Goal: Transaction & Acquisition: Purchase product/service

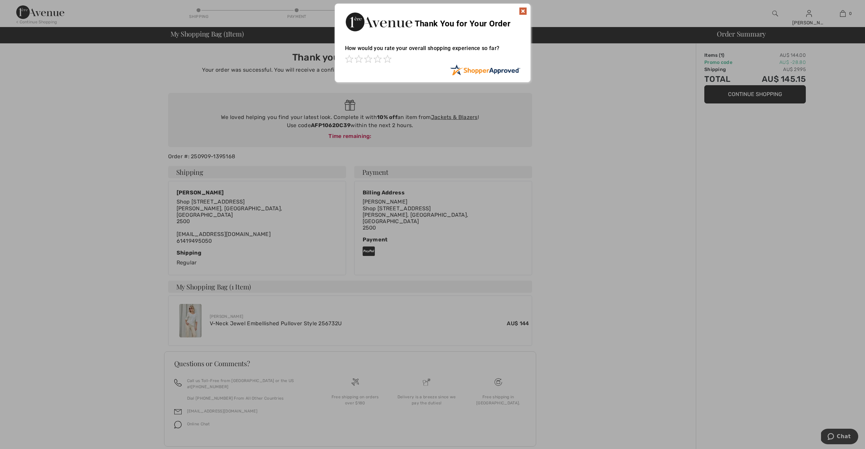
click at [521, 9] on img at bounding box center [523, 11] width 8 height 8
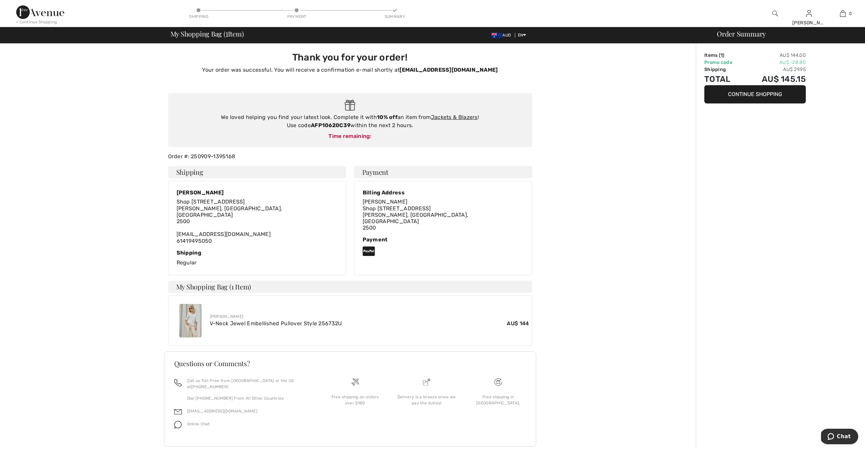
drag, startPoint x: 310, startPoint y: 126, endPoint x: 350, endPoint y: 126, distance: 39.9
click at [350, 126] on div "We loved helping you find your latest look. Complete it with 10% off an item fr…" at bounding box center [350, 121] width 350 height 16
copy div "AFP10620C39"
click at [764, 96] on button "Continue Shopping" at bounding box center [754, 94] width 101 height 18
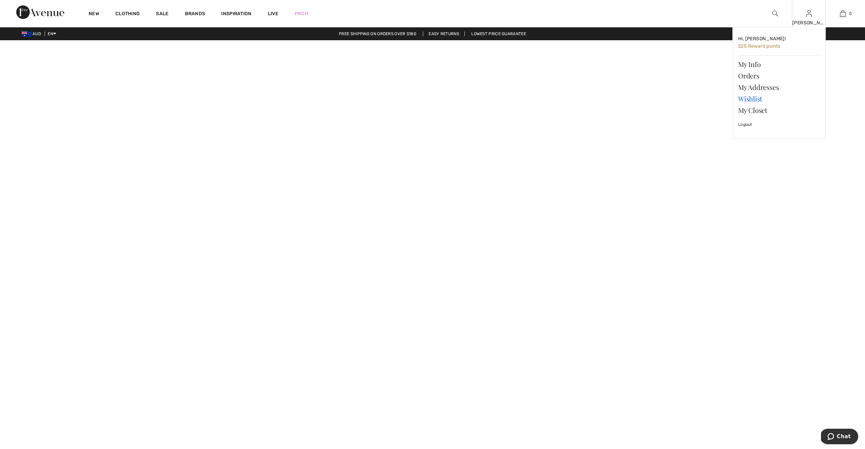
click at [755, 98] on link "Wishlist" at bounding box center [779, 98] width 82 height 11
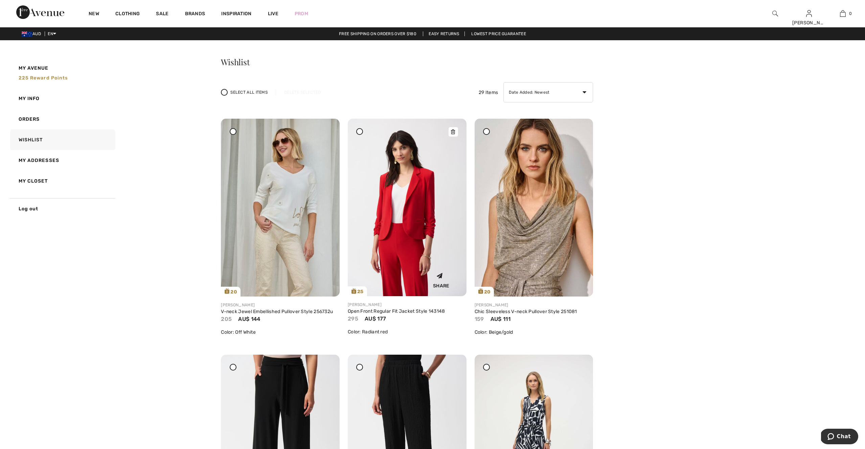
click at [410, 197] on img at bounding box center [407, 208] width 119 height 178
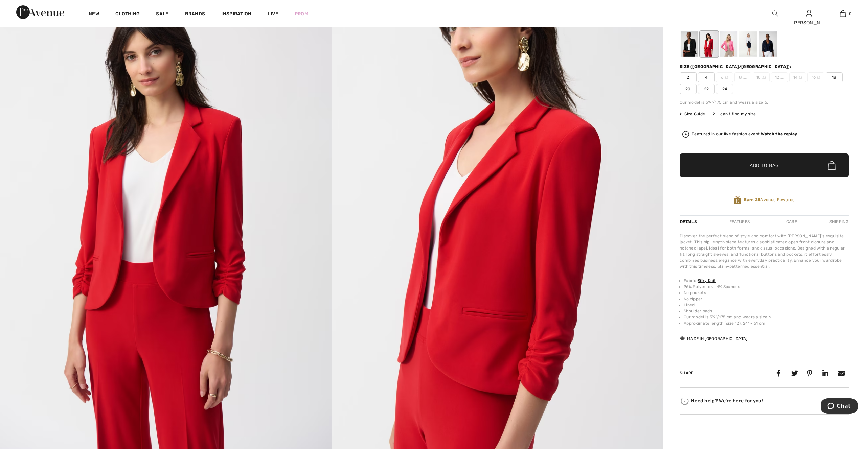
scroll to position [71, 0]
click at [836, 75] on span "18" at bounding box center [834, 77] width 17 height 10
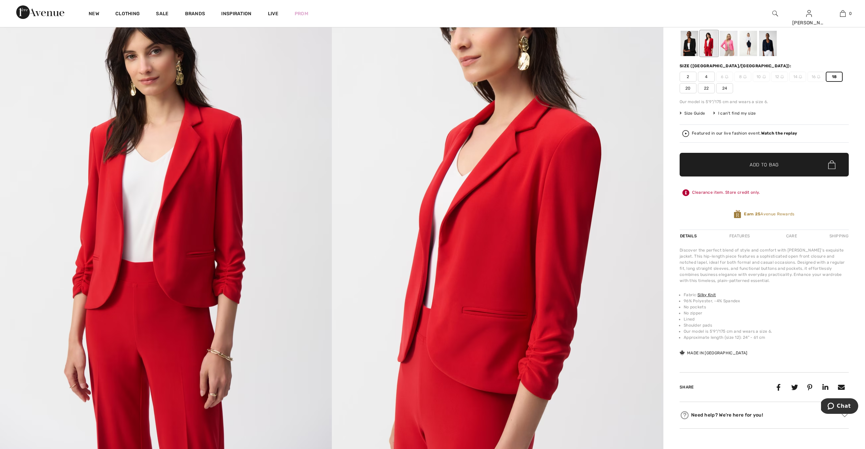
click at [836, 75] on span "18" at bounding box center [834, 77] width 17 height 10
click at [771, 164] on span "Add to Bag" at bounding box center [763, 164] width 29 height 7
click at [795, 98] on div "Open Front Regular Fit Jacket Style 143148 AU$ 177 AU$ 295 Color: Radiant red S…" at bounding box center [763, 107] width 169 height 243
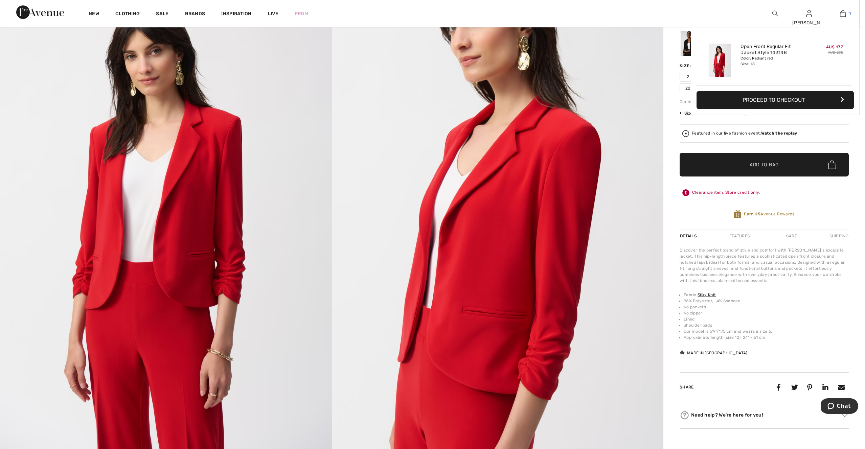
click at [843, 13] on img at bounding box center [843, 13] width 6 height 8
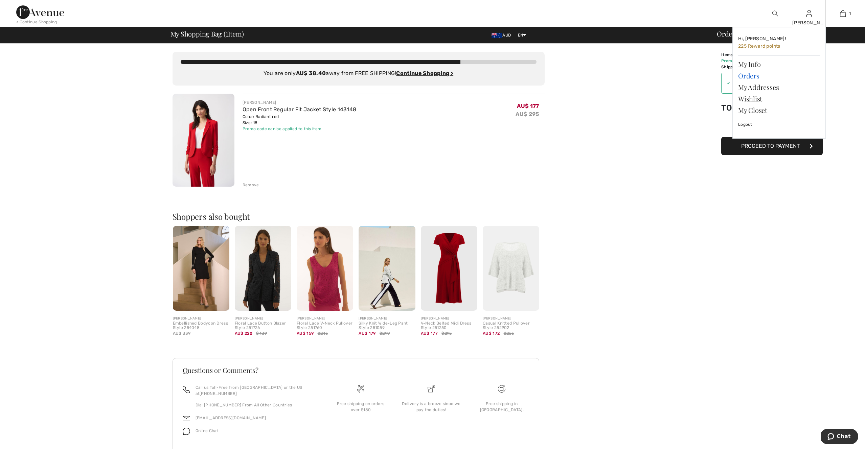
click at [748, 75] on link "Orders" at bounding box center [779, 75] width 82 height 11
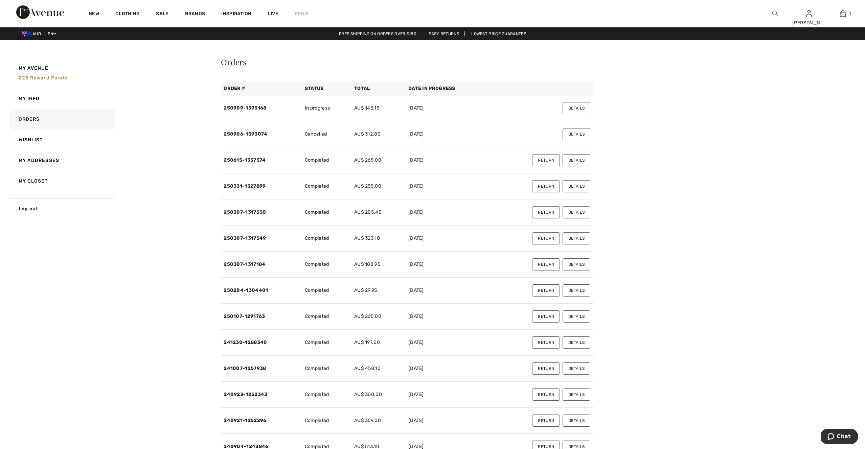
click at [577, 133] on button "Details" at bounding box center [576, 134] width 28 height 12
